Goal: Feedback & Contribution: Leave review/rating

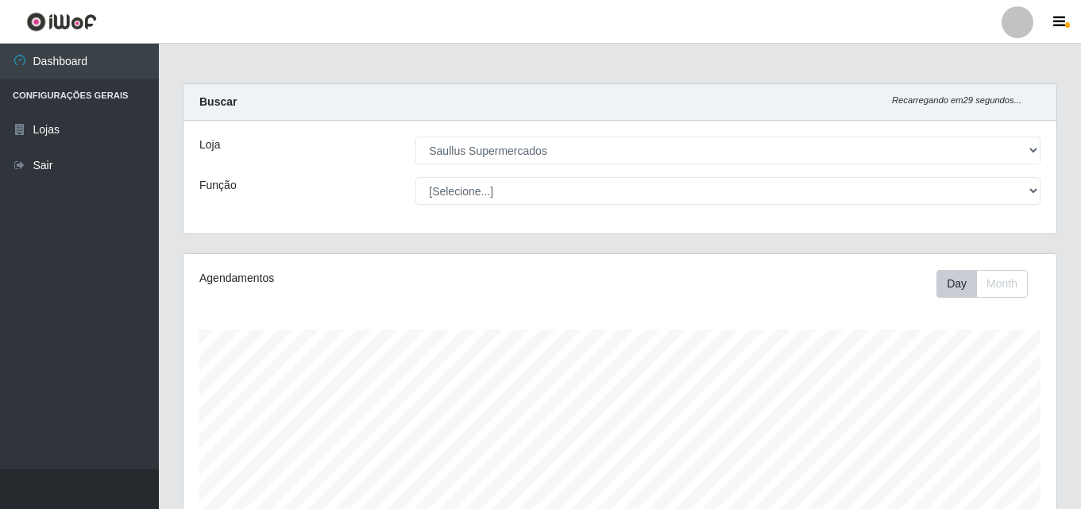
select select "423"
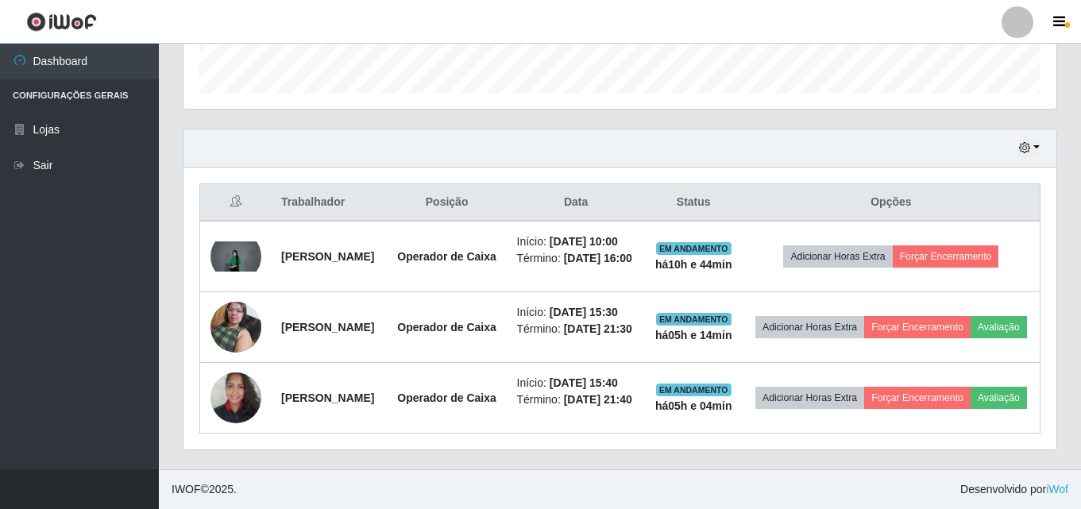
scroll to position [330, 873]
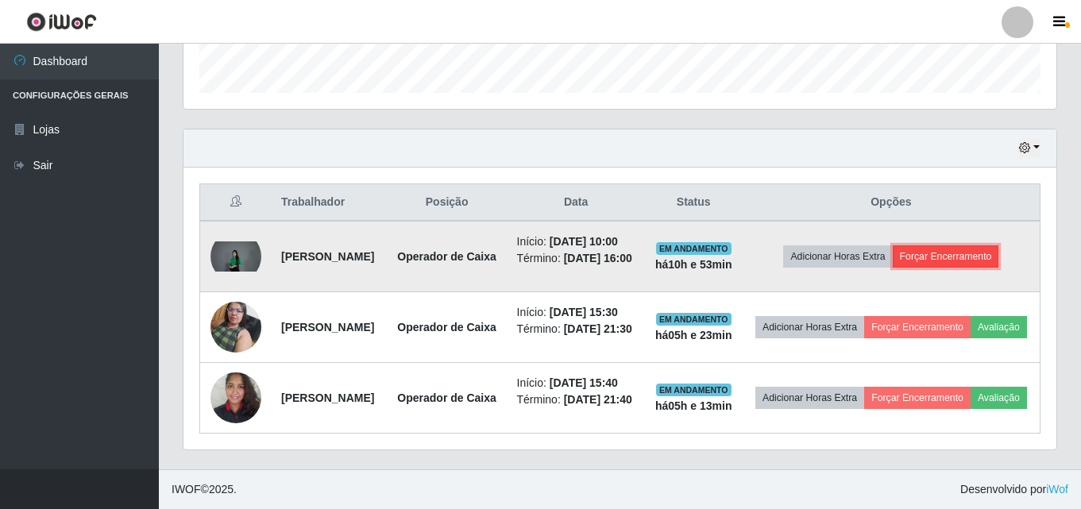
click at [926, 245] on button "Forçar Encerramento" at bounding box center [946, 256] width 106 height 22
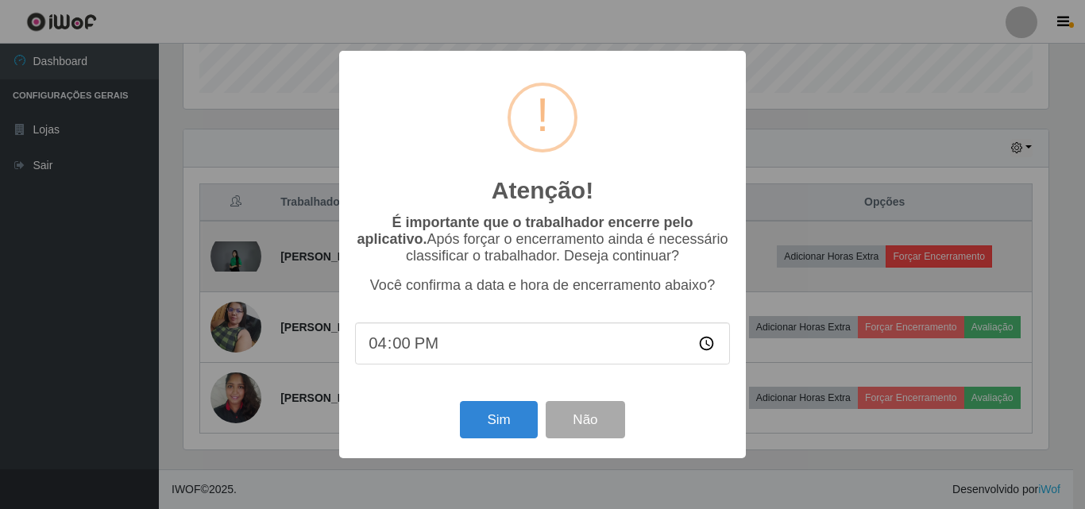
scroll to position [330, 865]
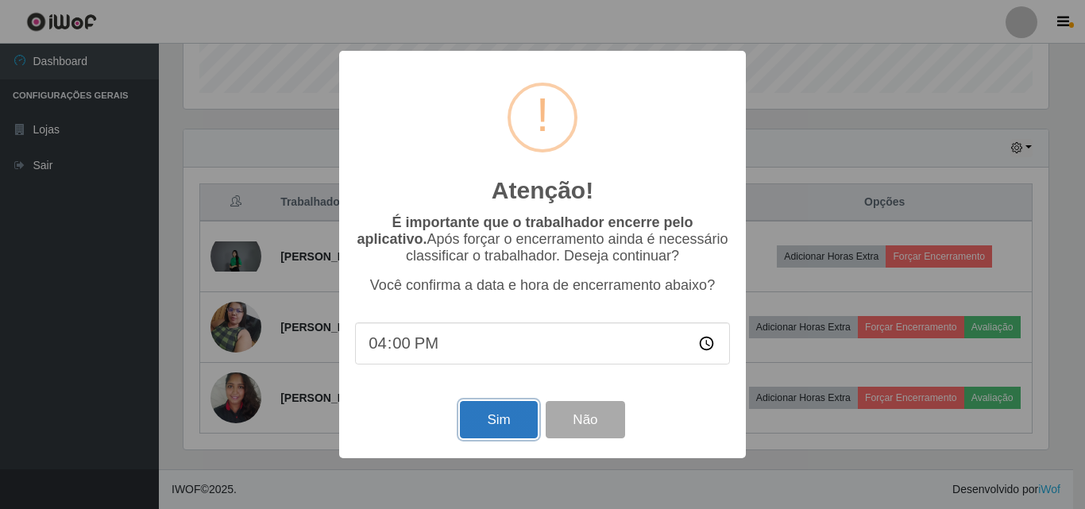
click at [506, 435] on button "Sim" at bounding box center [498, 419] width 77 height 37
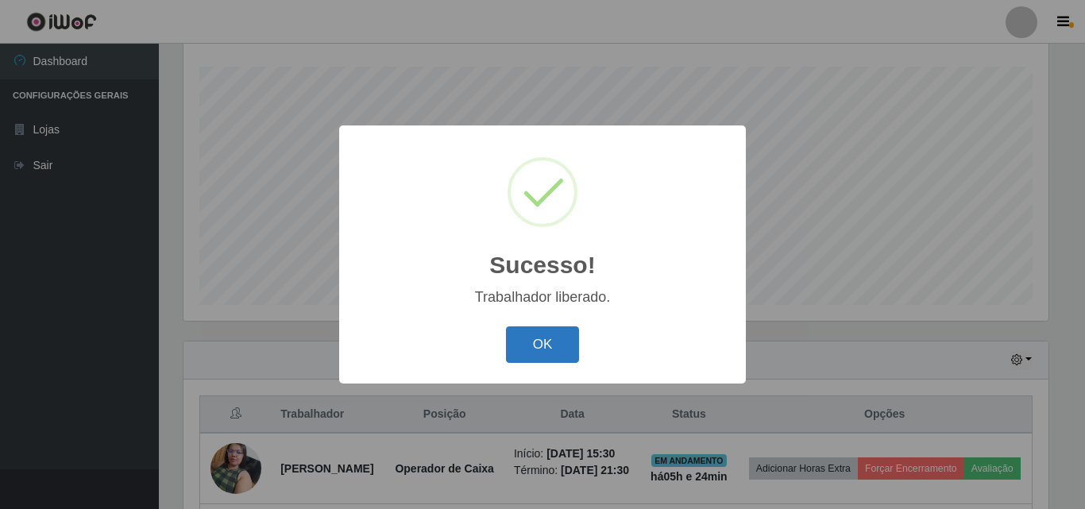
drag, startPoint x: 546, startPoint y: 319, endPoint x: 543, endPoint y: 330, distance: 10.6
click at [545, 323] on div "Sucesso! × Trabalhador liberado. OK Cancel" at bounding box center [542, 254] width 407 height 257
click at [542, 350] on button "OK" at bounding box center [543, 345] width 74 height 37
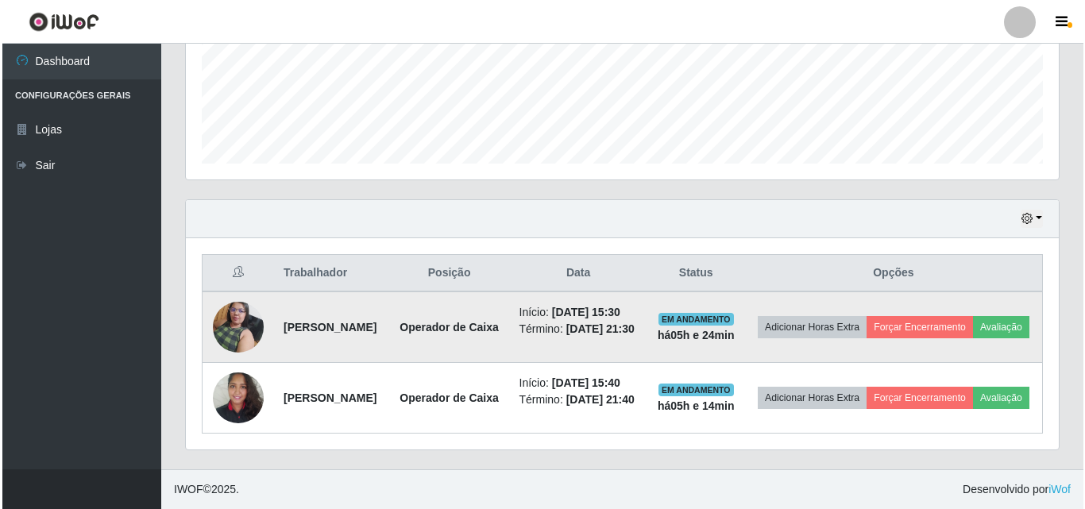
scroll to position [422, 0]
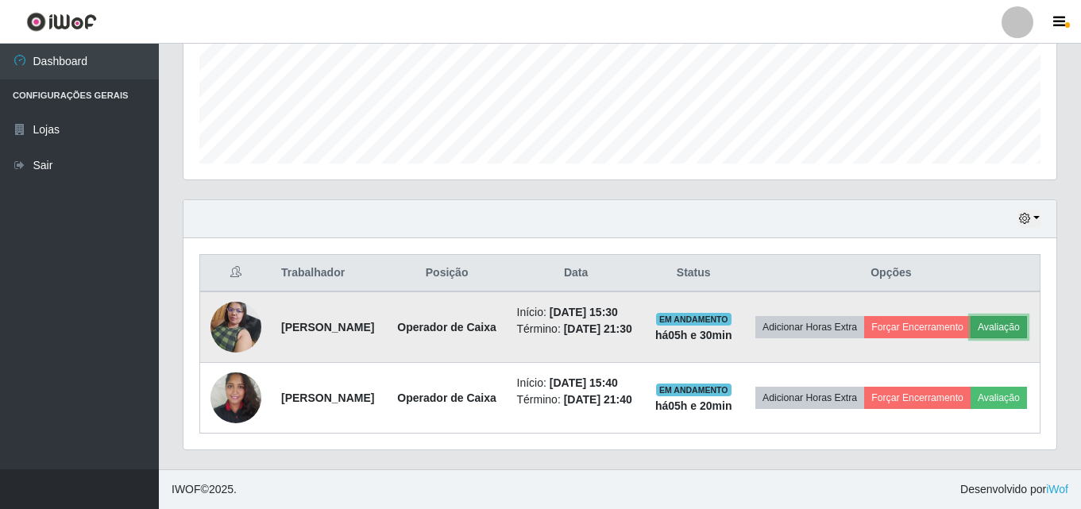
click at [971, 338] on button "Avaliação" at bounding box center [999, 327] width 56 height 22
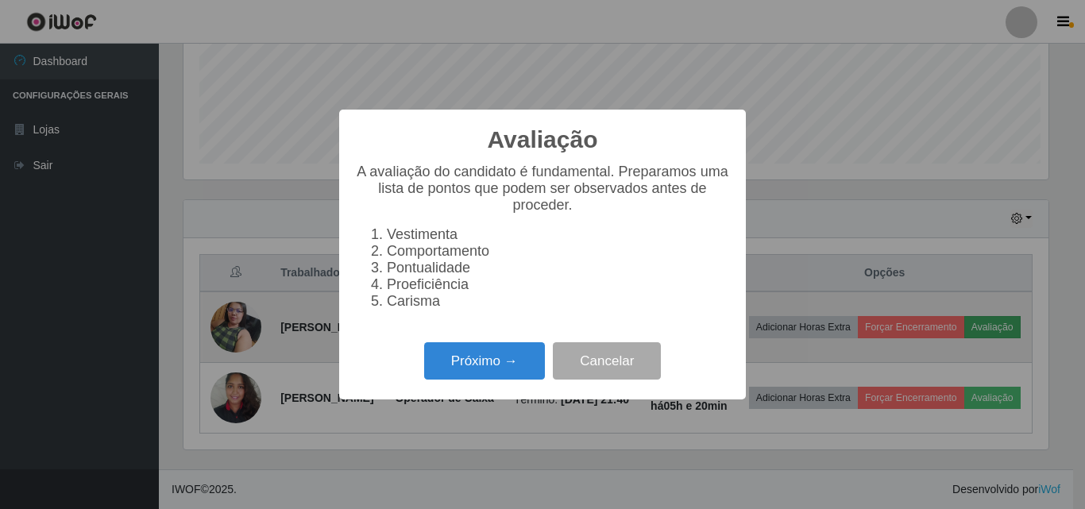
scroll to position [330, 865]
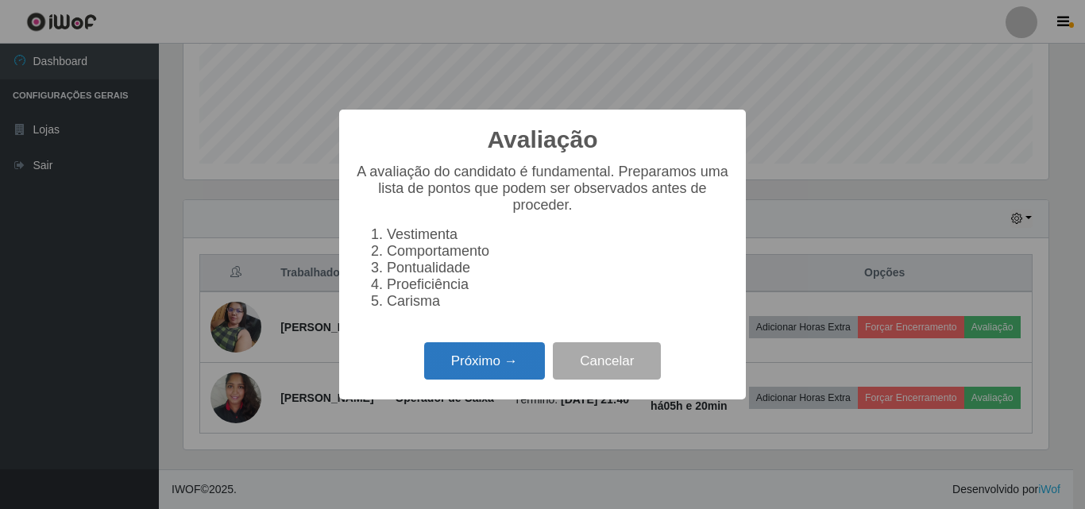
click at [477, 369] on button "Próximo →" at bounding box center [484, 360] width 121 height 37
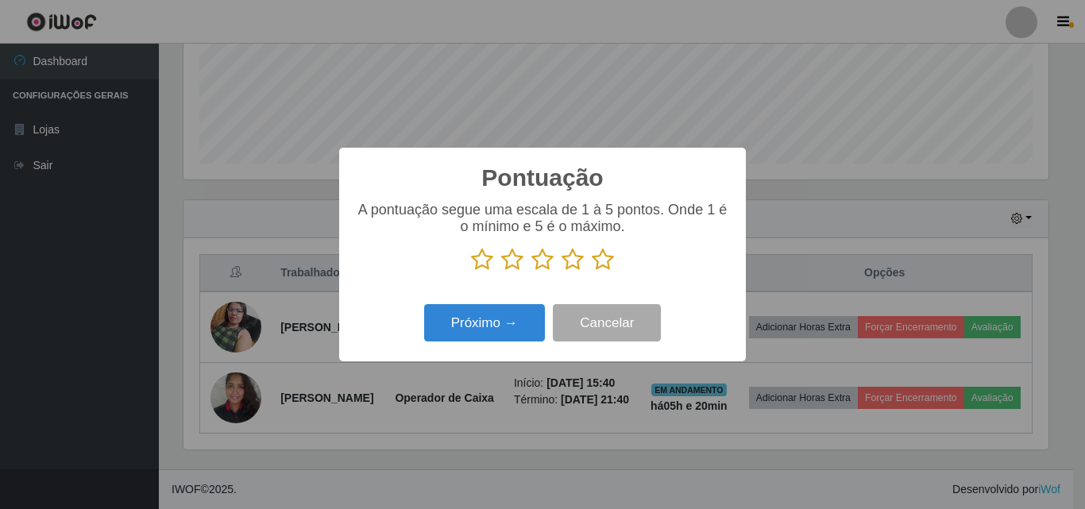
scroll to position [794135, 793600]
click at [605, 268] on icon at bounding box center [603, 260] width 22 height 24
click at [592, 272] on input "radio" at bounding box center [592, 272] width 0 height 0
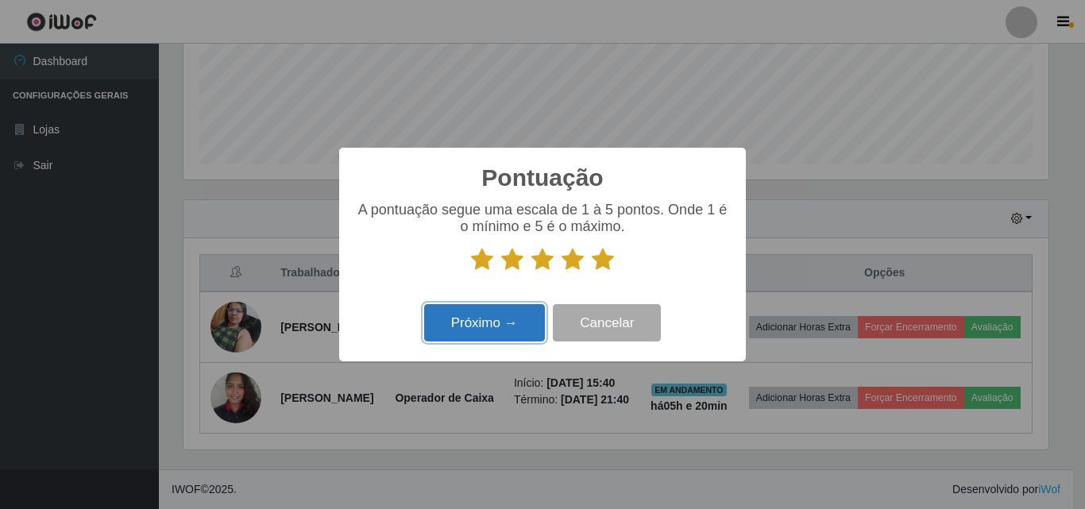
click at [495, 318] on button "Próximo →" at bounding box center [484, 322] width 121 height 37
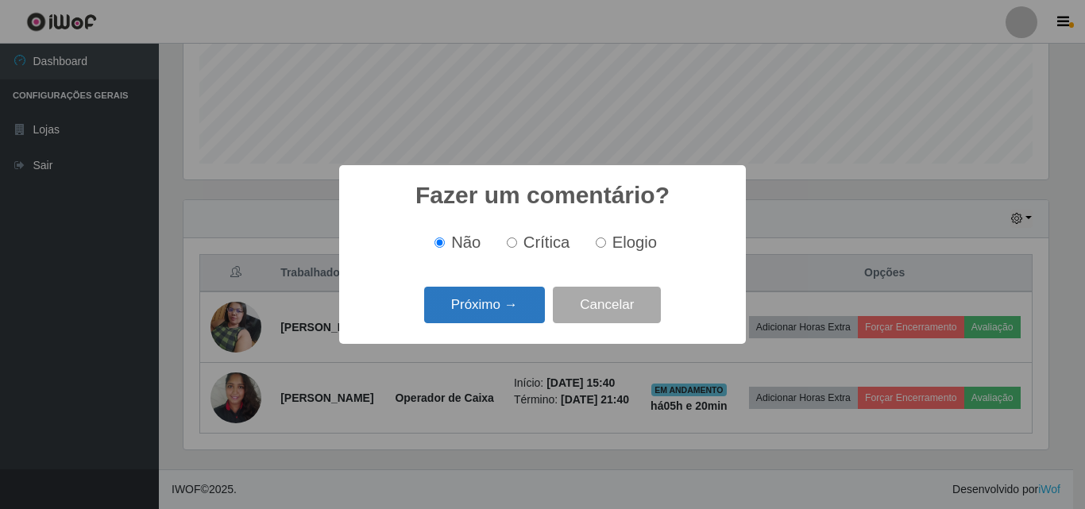
click at [499, 314] on button "Próximo →" at bounding box center [484, 305] width 121 height 37
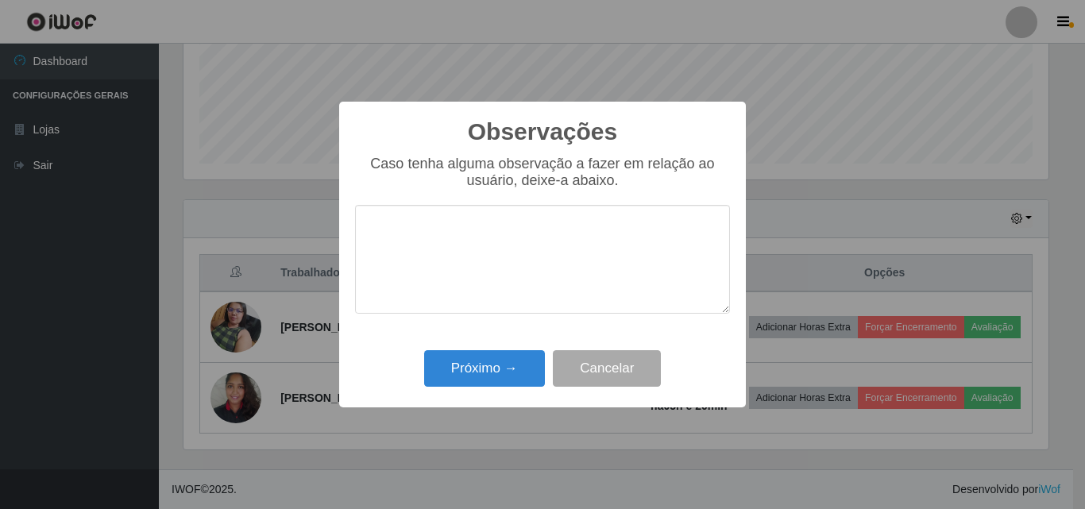
click at [499, 296] on textarea at bounding box center [542, 259] width 375 height 109
drag, startPoint x: 536, startPoint y: 230, endPoint x: 285, endPoint y: 289, distance: 257.8
click at [285, 289] on div "Observações × Caso tenha alguma observação a fazer em relação ao usuário, deixe…" at bounding box center [542, 254] width 1085 height 509
type textarea "Otima profissional"
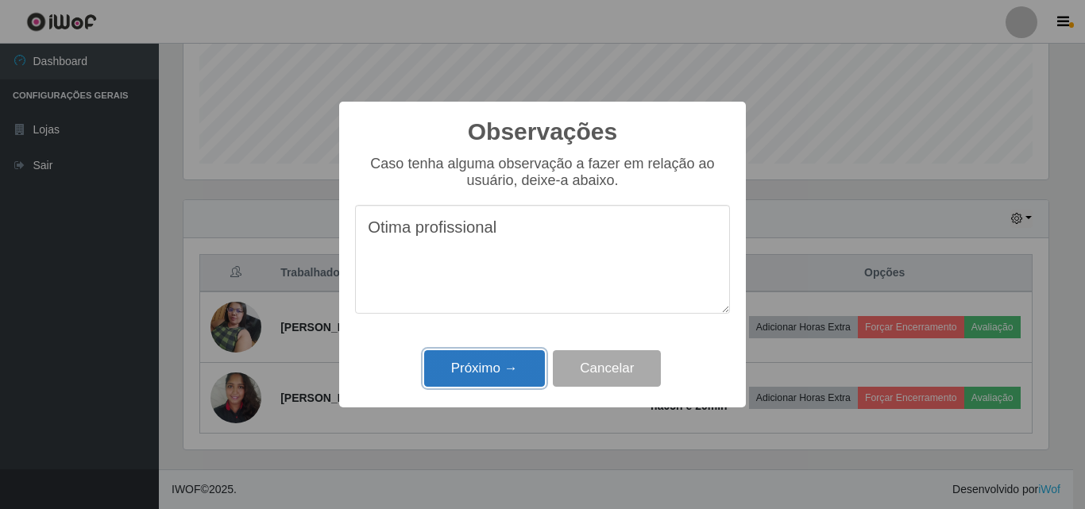
click at [520, 365] on button "Próximo →" at bounding box center [484, 368] width 121 height 37
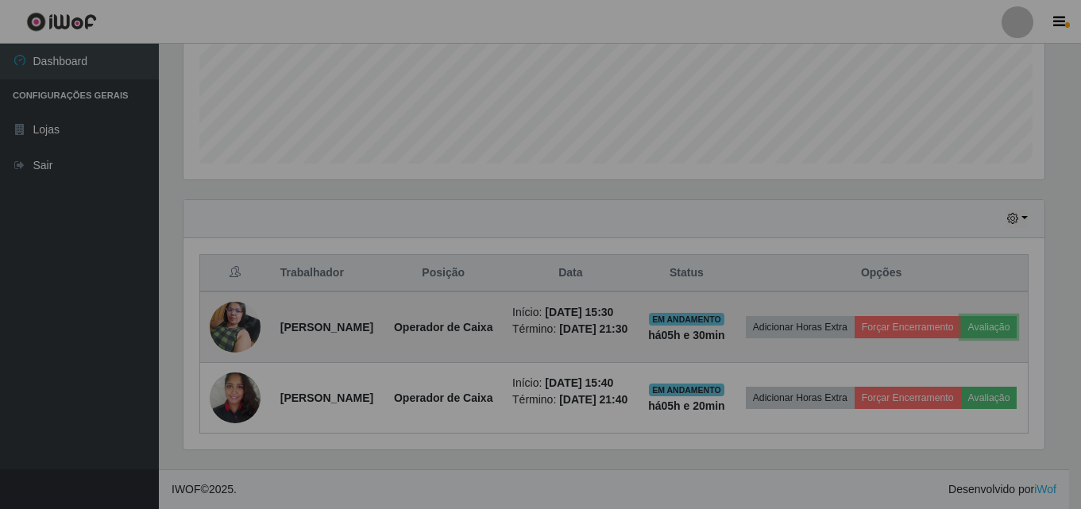
scroll to position [330, 873]
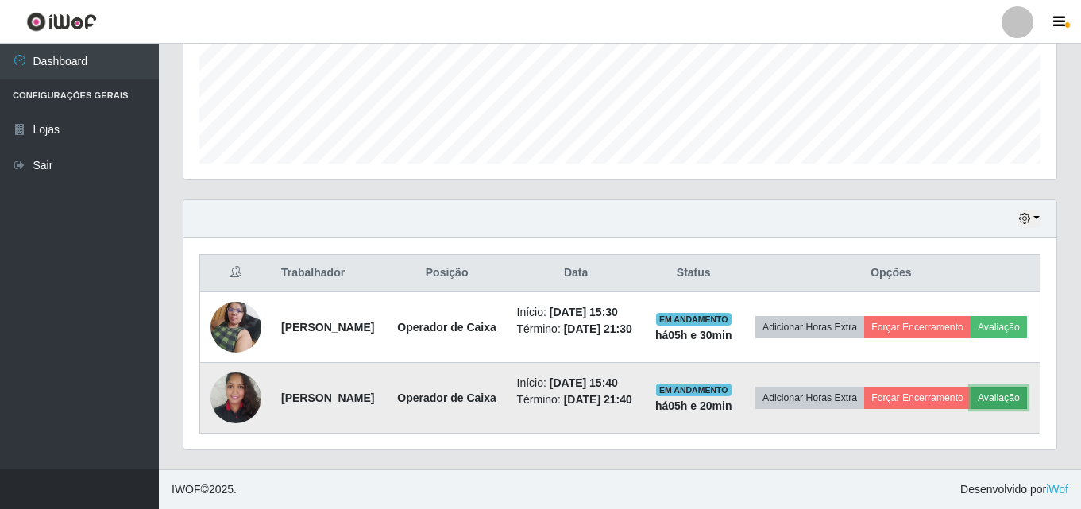
click at [971, 409] on button "Avaliação" at bounding box center [999, 398] width 56 height 22
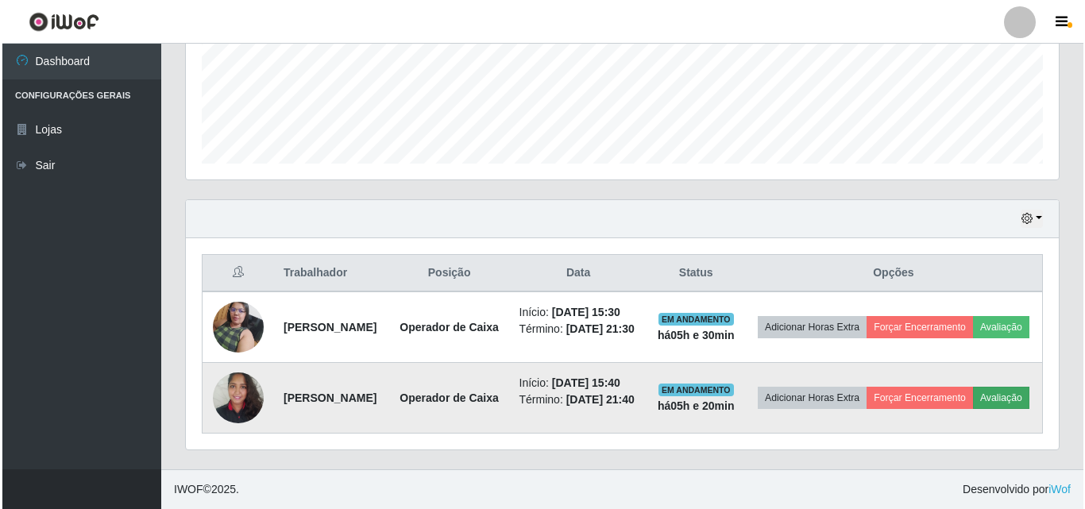
scroll to position [330, 865]
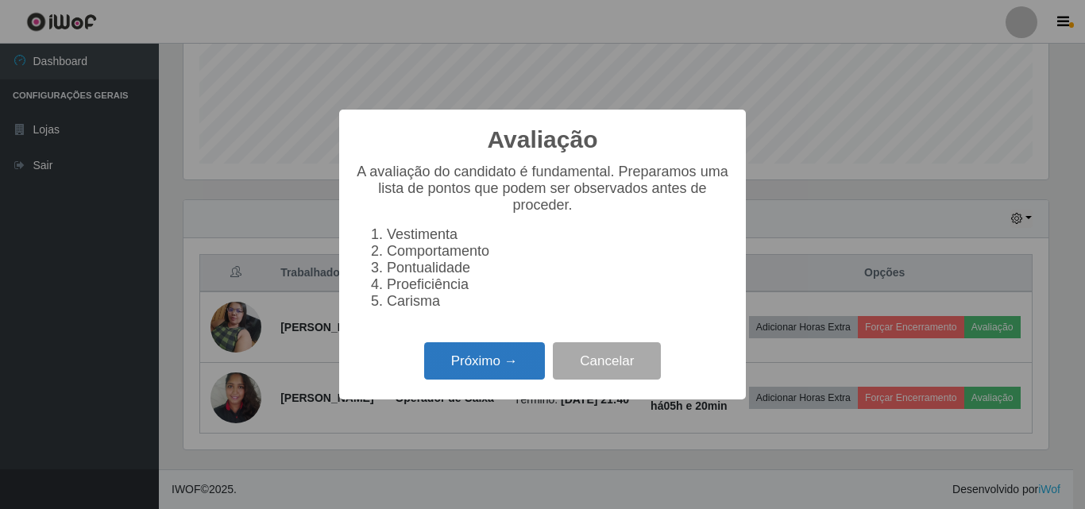
click at [466, 374] on button "Próximo →" at bounding box center [484, 360] width 121 height 37
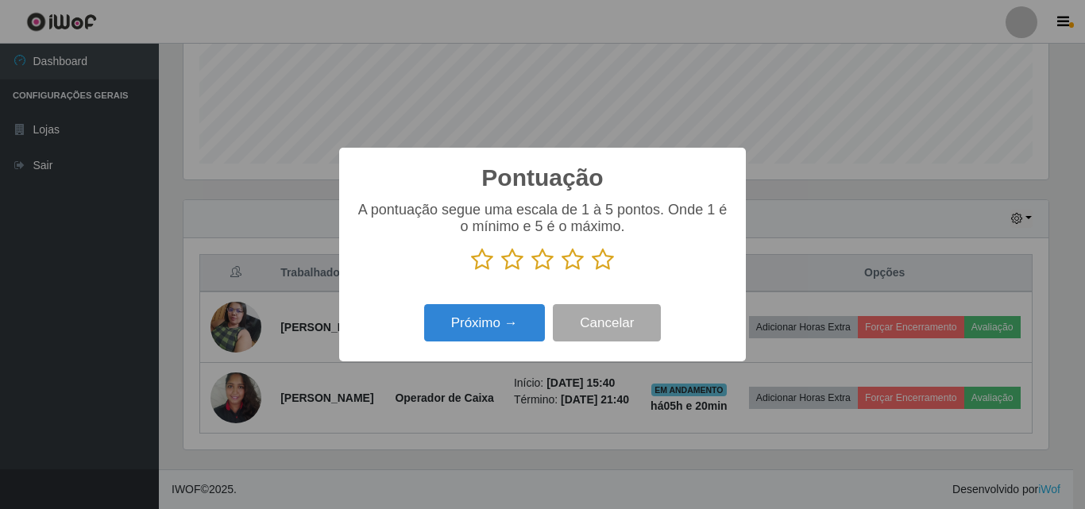
click at [600, 266] on icon at bounding box center [603, 260] width 22 height 24
click at [592, 272] on input "radio" at bounding box center [592, 272] width 0 height 0
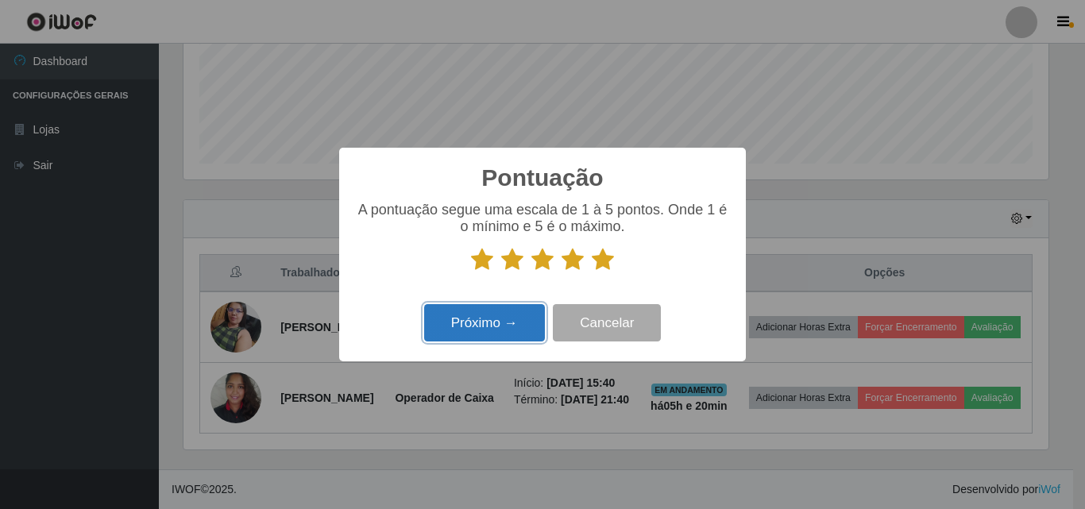
click at [518, 325] on button "Próximo →" at bounding box center [484, 322] width 121 height 37
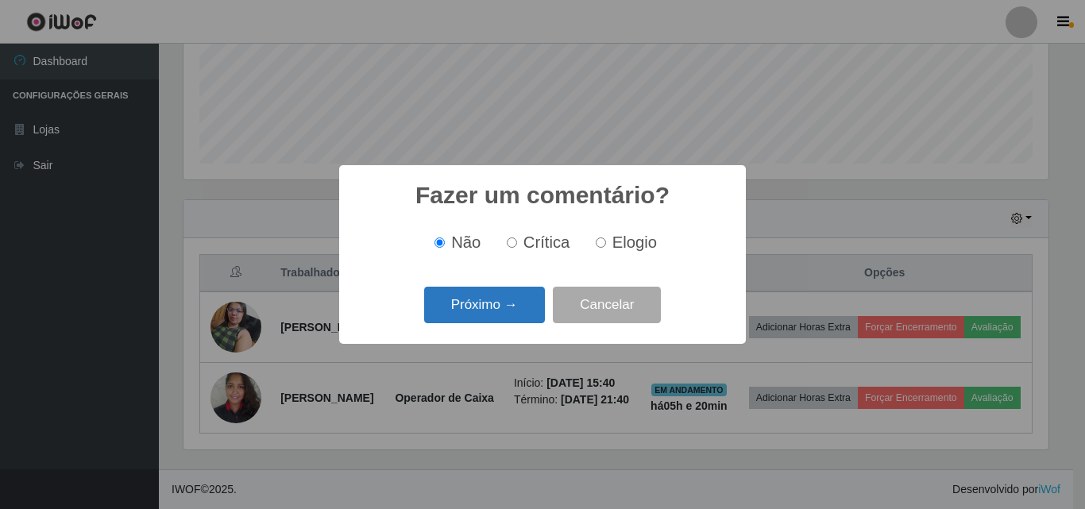
click at [516, 317] on button "Próximo →" at bounding box center [484, 305] width 121 height 37
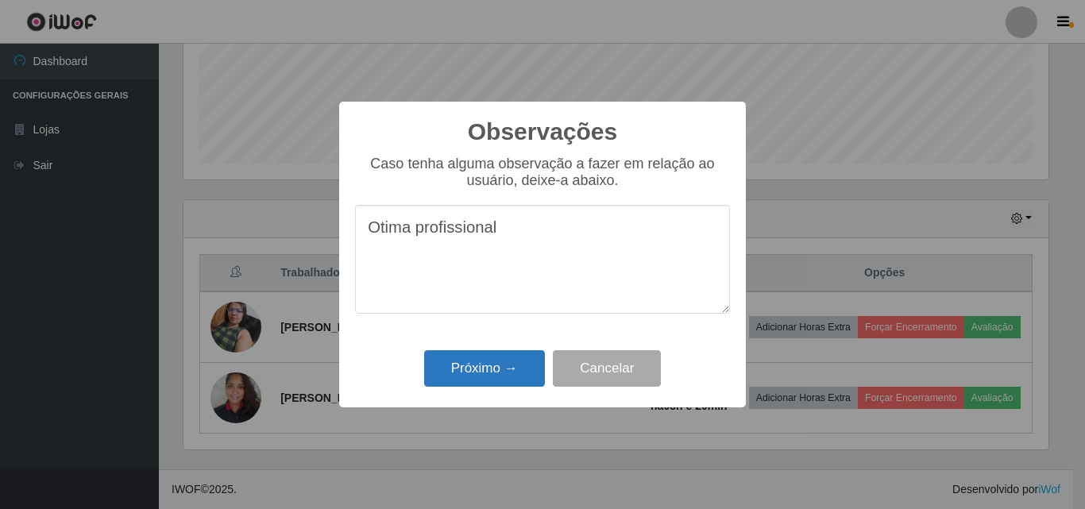
type textarea "Otima profissional"
click at [490, 373] on button "Próximo →" at bounding box center [484, 368] width 121 height 37
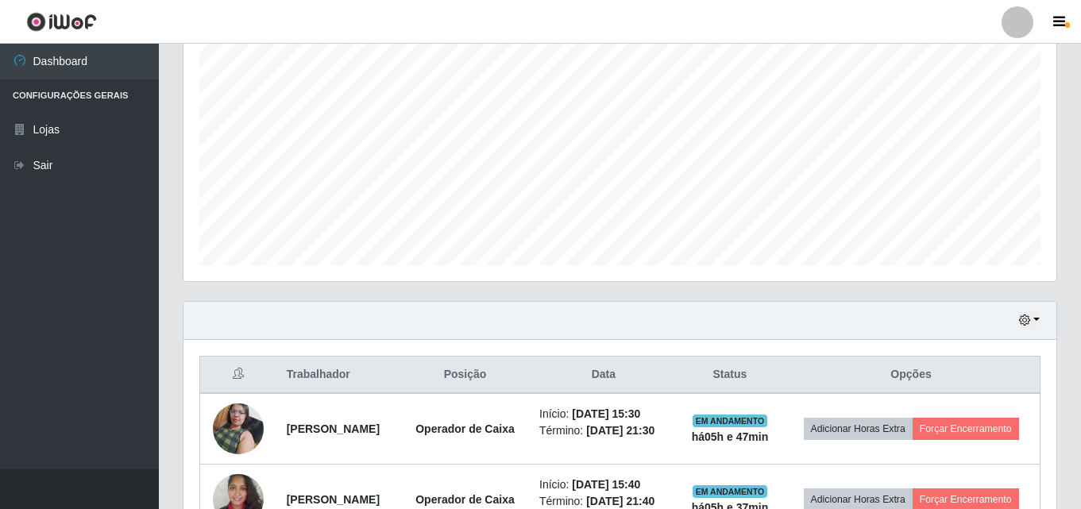
scroll to position [428, 0]
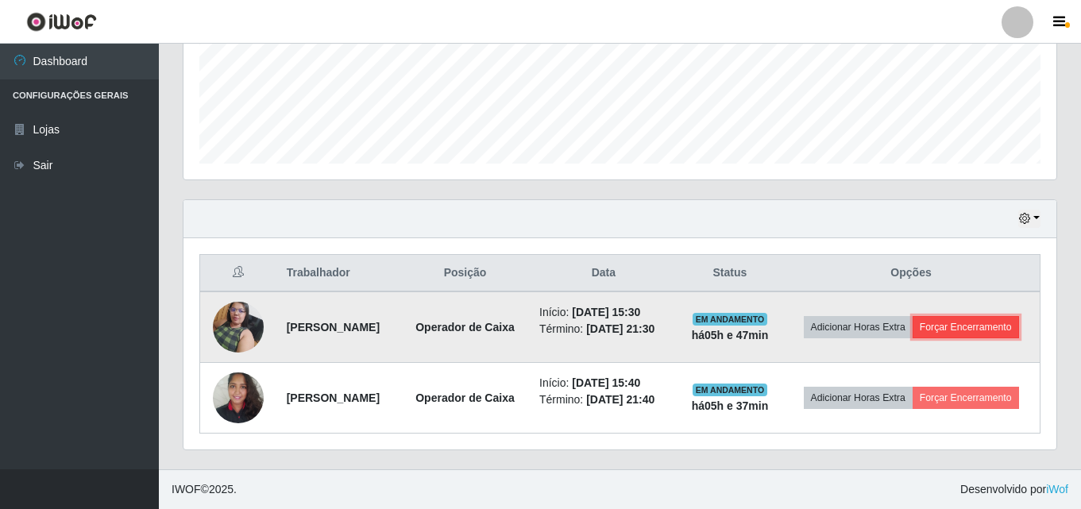
click at [913, 322] on button "Forçar Encerramento" at bounding box center [966, 327] width 106 height 22
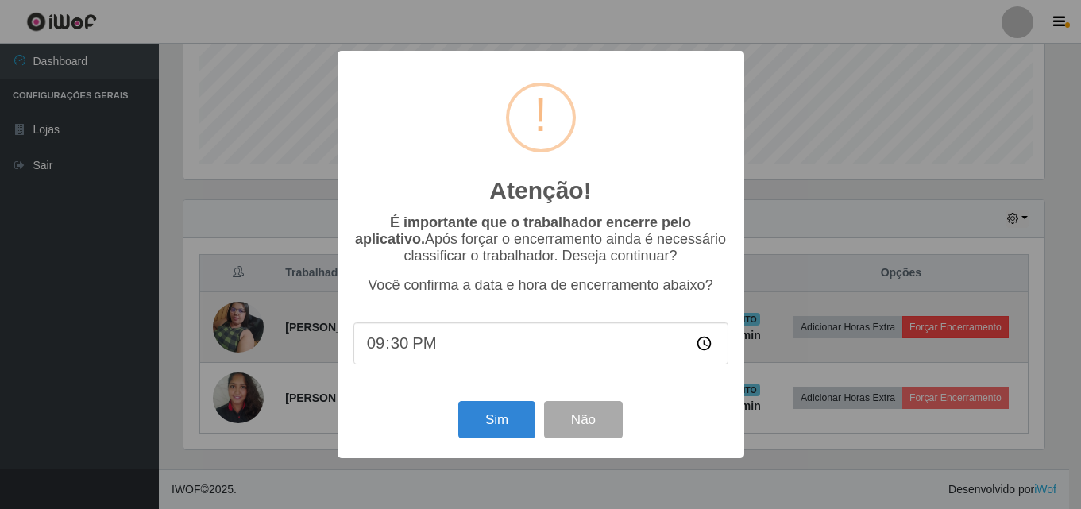
scroll to position [330, 865]
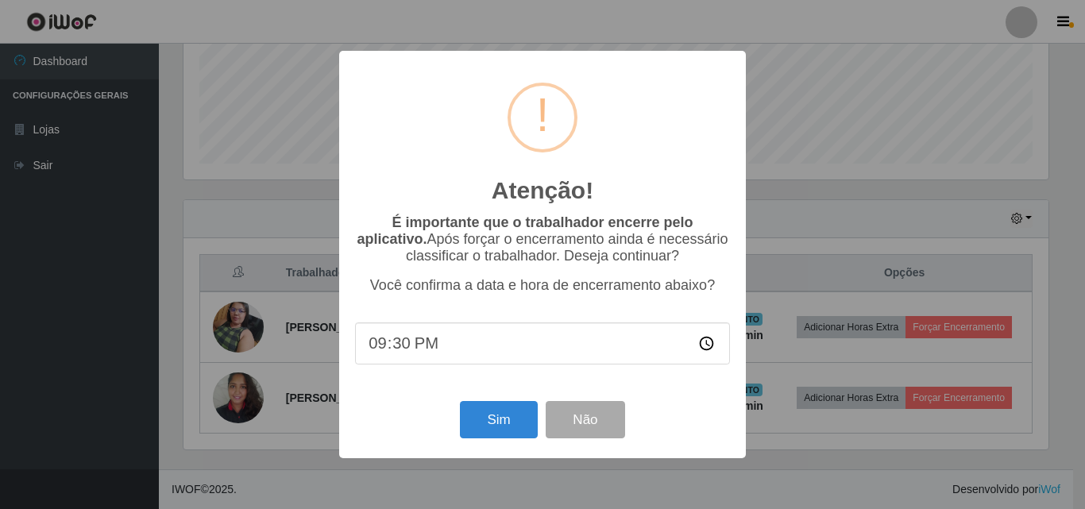
click at [757, 329] on div "Atenção! × É importante que o trabalhador encerre pelo aplicativo. Após forçar …" at bounding box center [542, 254] width 1085 height 509
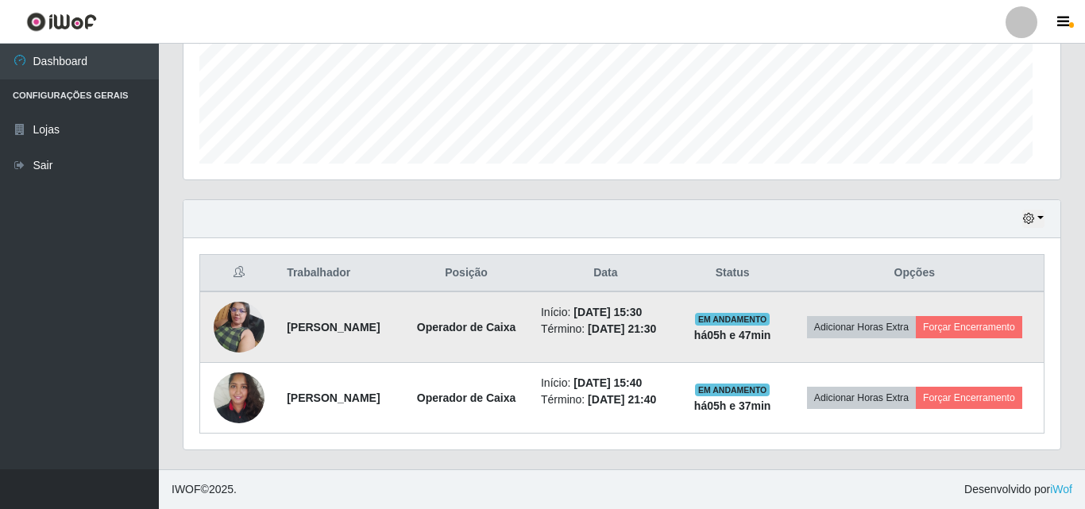
scroll to position [330, 873]
click at [944, 324] on button "Forçar Encerramento" at bounding box center [966, 327] width 106 height 22
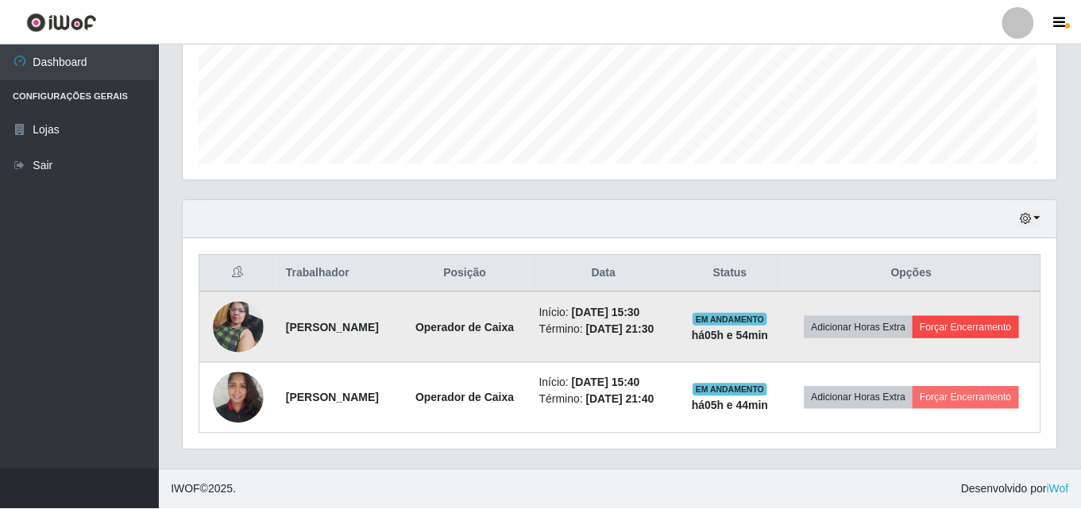
scroll to position [330, 865]
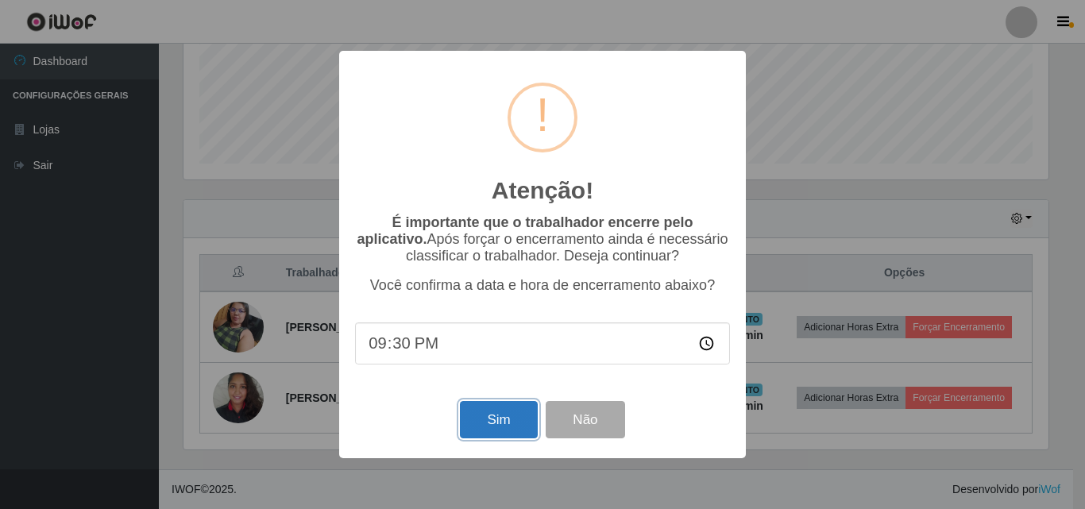
click at [513, 437] on button "Sim" at bounding box center [498, 419] width 77 height 37
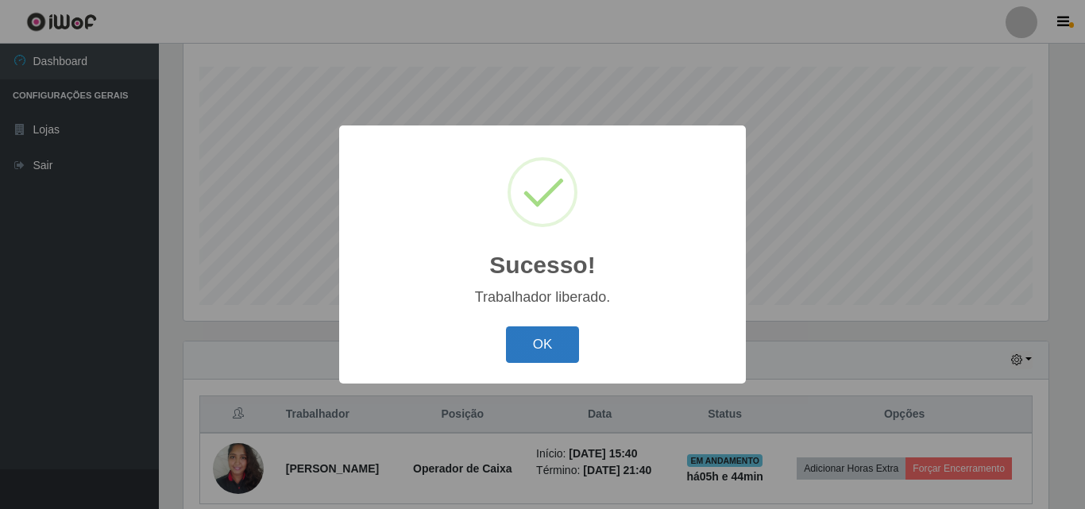
click at [533, 340] on button "OK" at bounding box center [543, 345] width 74 height 37
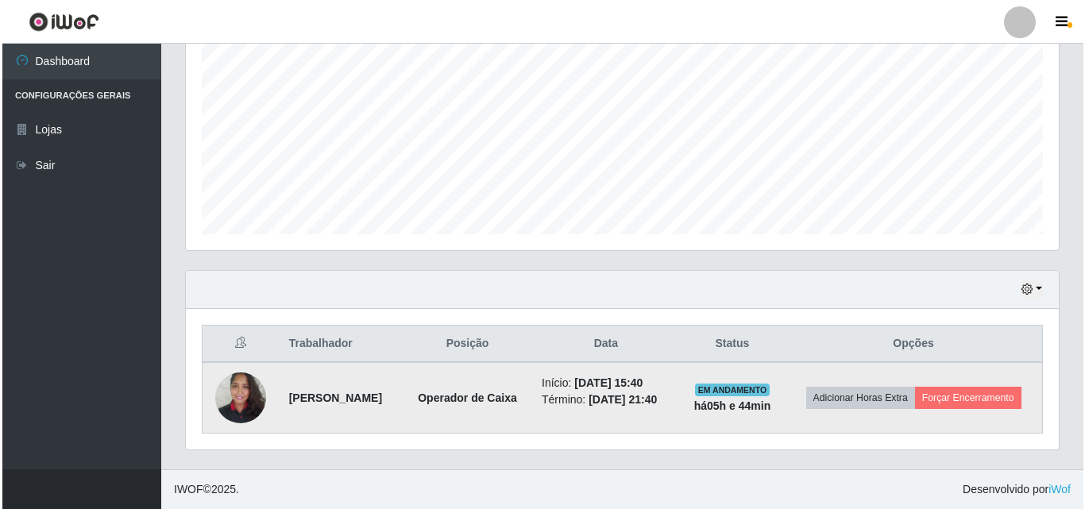
scroll to position [346, 0]
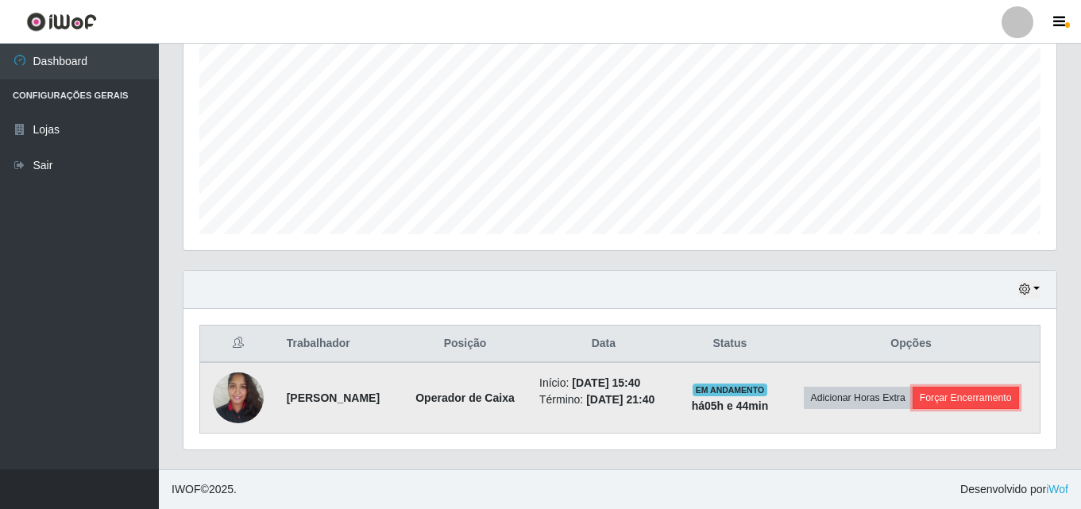
click at [936, 409] on button "Forçar Encerramento" at bounding box center [966, 398] width 106 height 22
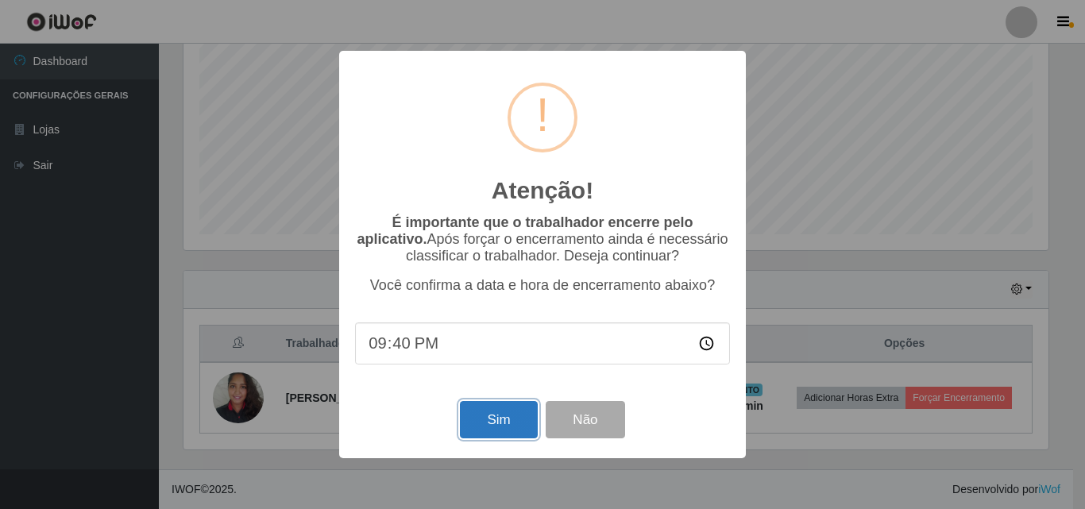
click at [529, 421] on button "Sim" at bounding box center [498, 419] width 77 height 37
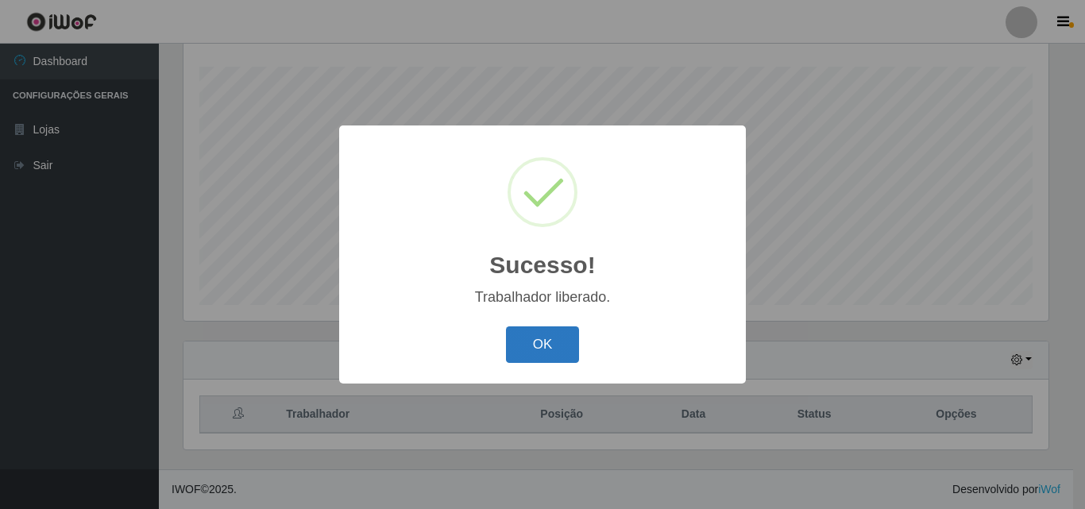
click at [543, 343] on button "OK" at bounding box center [543, 345] width 74 height 37
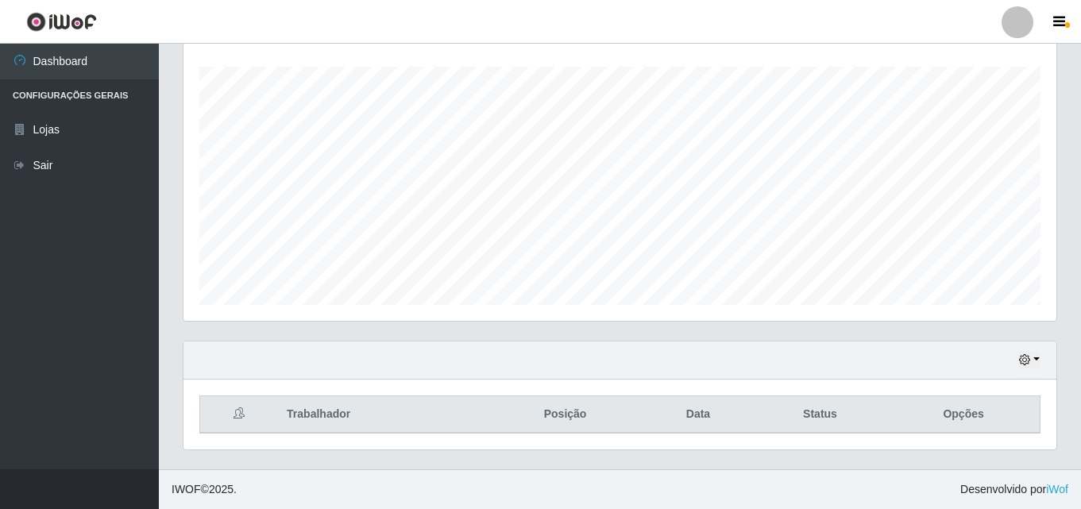
scroll to position [330, 873]
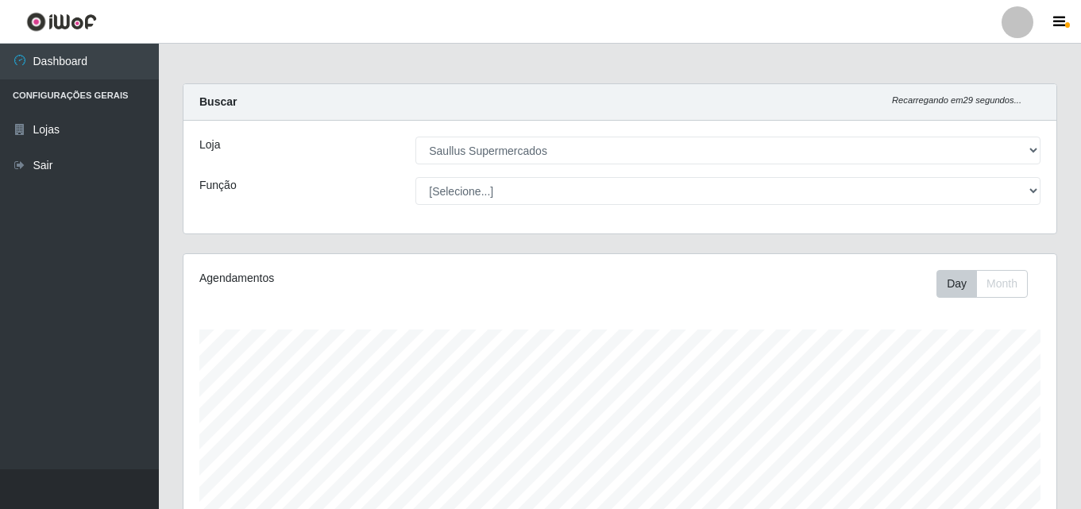
select select "423"
